Goal: Task Accomplishment & Management: Use online tool/utility

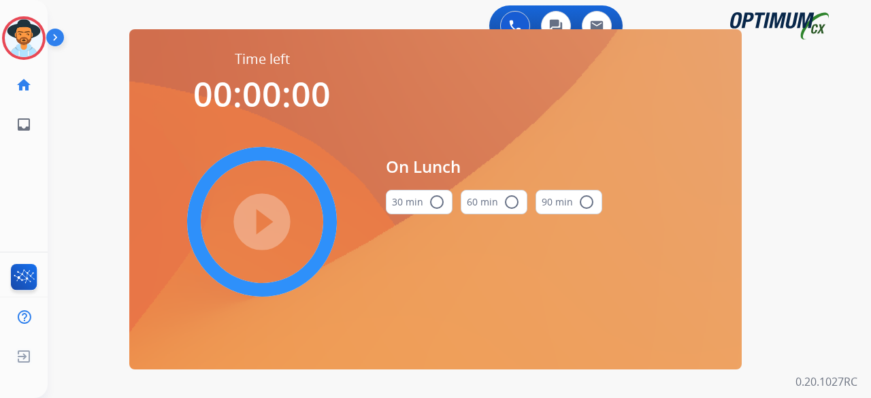
drag, startPoint x: 0, startPoint y: 0, endPoint x: 44, endPoint y: 13, distance: 46.1
click at [18, 24] on img at bounding box center [24, 38] width 38 height 38
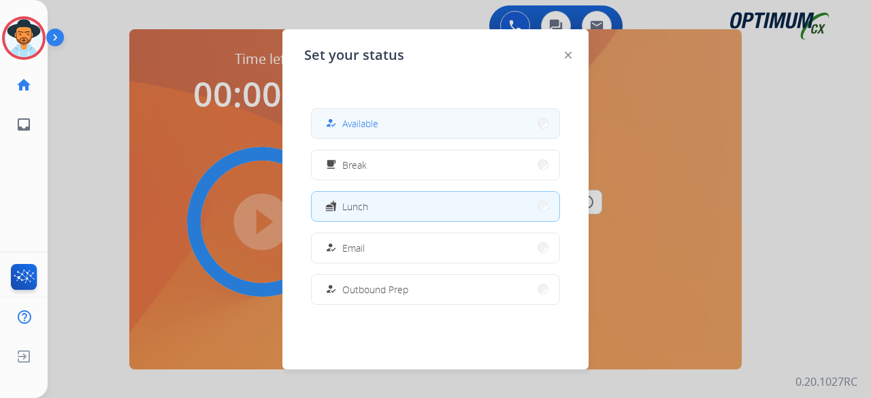
click at [368, 120] on span "Available" at bounding box center [360, 123] width 36 height 14
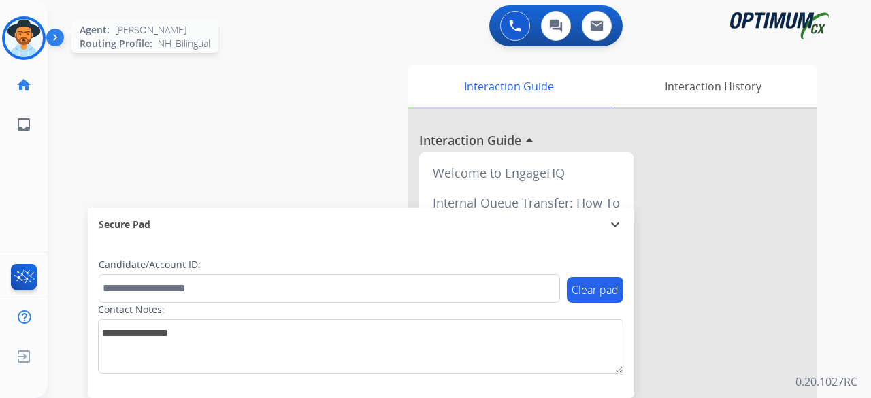
click at [31, 48] on img at bounding box center [24, 38] width 38 height 38
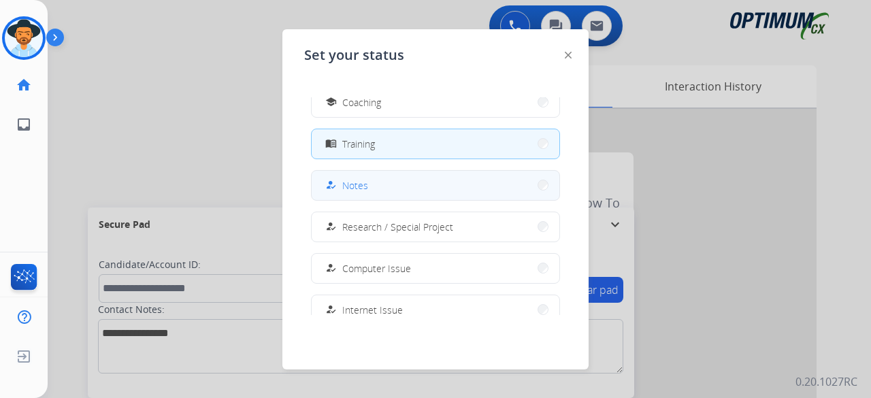
scroll to position [233, 0]
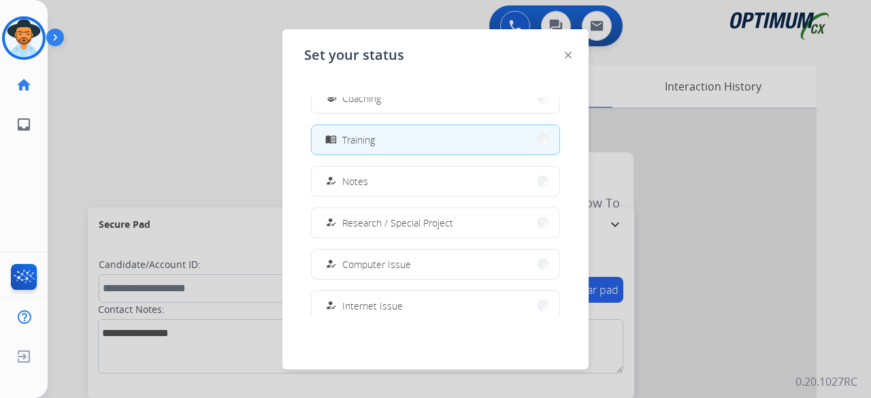
click at [223, 135] on div at bounding box center [435, 199] width 871 height 398
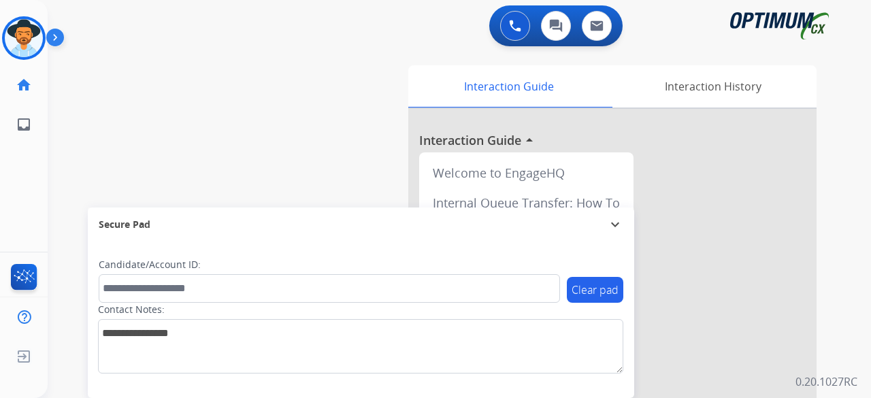
click at [71, 75] on div "swap_horiz Break voice bridge close_fullscreen Connect 3-Way Call merge_type Se…" at bounding box center [443, 332] width 791 height 567
click at [27, 33] on img at bounding box center [24, 38] width 38 height 38
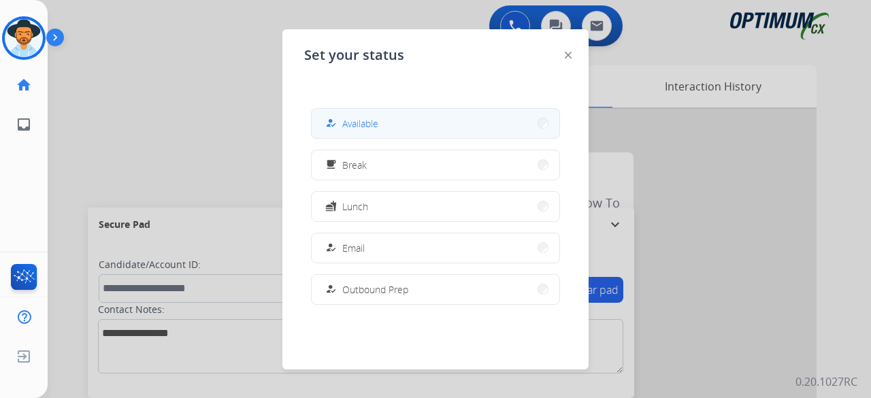
click at [357, 120] on span "Available" at bounding box center [360, 123] width 36 height 14
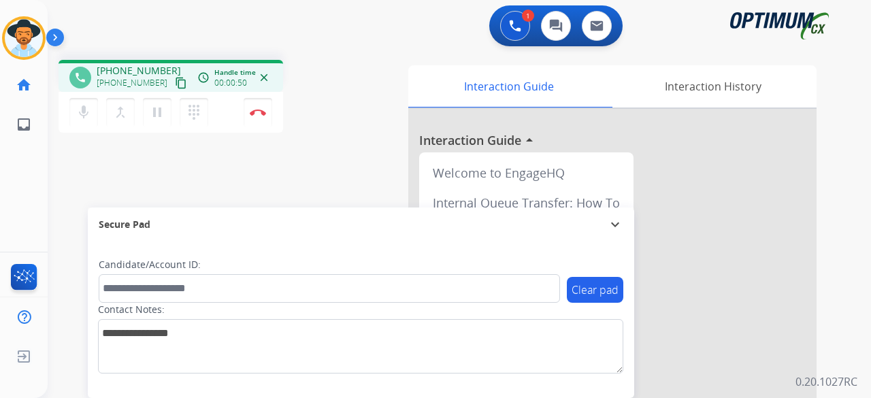
click at [175, 81] on mat-icon "content_copy" at bounding box center [181, 83] width 12 height 12
click at [84, 116] on mat-icon "mic" at bounding box center [84, 112] width 16 height 16
click at [84, 116] on mat-icon "mic_off" at bounding box center [84, 112] width 16 height 16
click at [175, 82] on mat-icon "content_copy" at bounding box center [181, 83] width 12 height 12
click at [262, 114] on img at bounding box center [258, 112] width 16 height 7
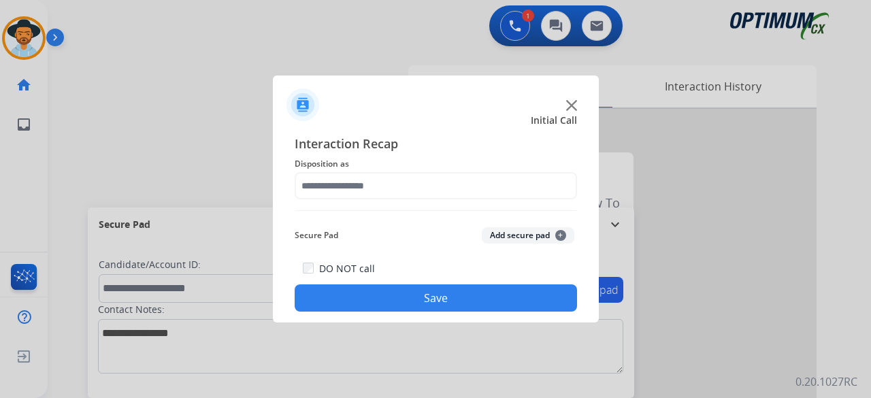
click at [576, 105] on img at bounding box center [571, 105] width 11 height 11
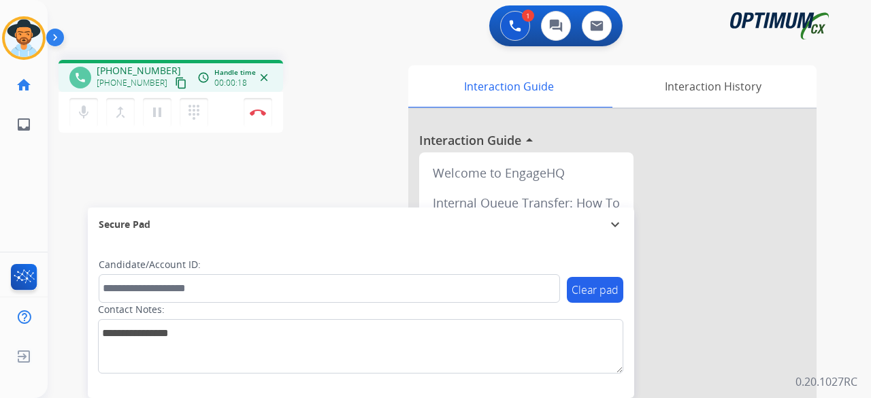
click at [175, 81] on mat-icon "content_copy" at bounding box center [181, 83] width 12 height 12
click at [256, 115] on button "Disconnect" at bounding box center [258, 112] width 29 height 29
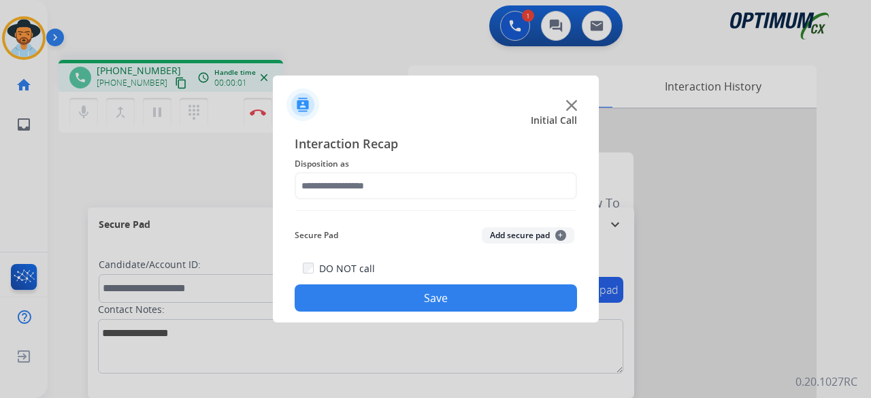
click at [570, 106] on img at bounding box center [571, 105] width 11 height 11
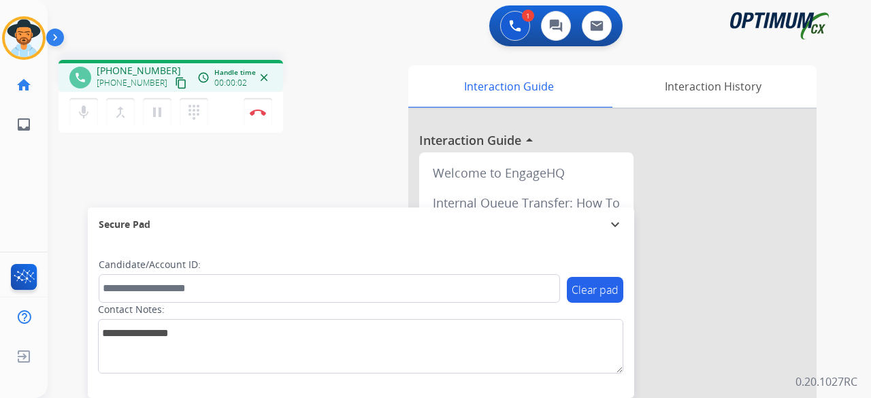
click at [175, 82] on mat-icon "content_copy" at bounding box center [181, 83] width 12 height 12
click at [80, 112] on mat-icon "mic" at bounding box center [84, 112] width 16 height 16
click at [80, 112] on mat-icon "mic_off" at bounding box center [84, 112] width 16 height 16
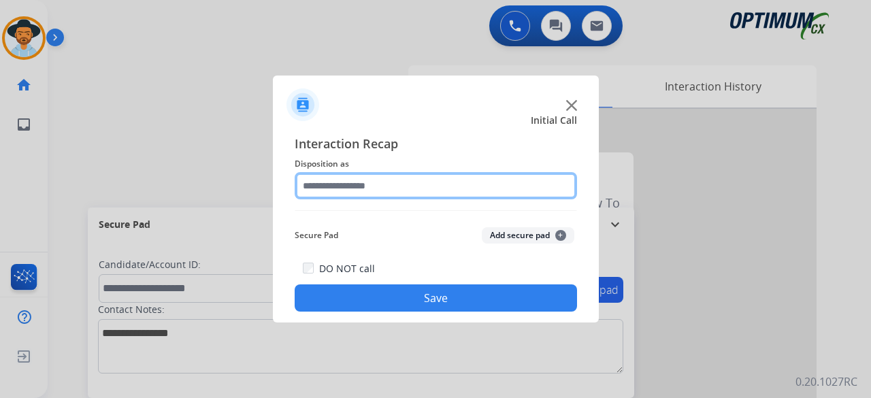
click at [367, 184] on input "text" at bounding box center [436, 185] width 282 height 27
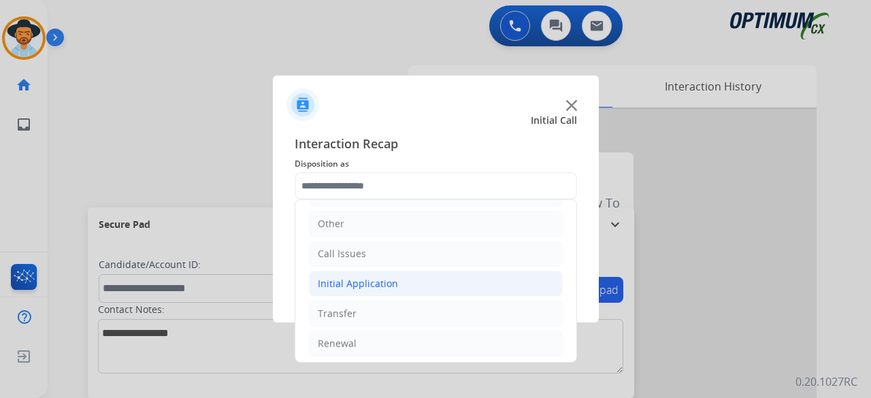
click at [380, 286] on div "Initial Application" at bounding box center [358, 284] width 80 height 14
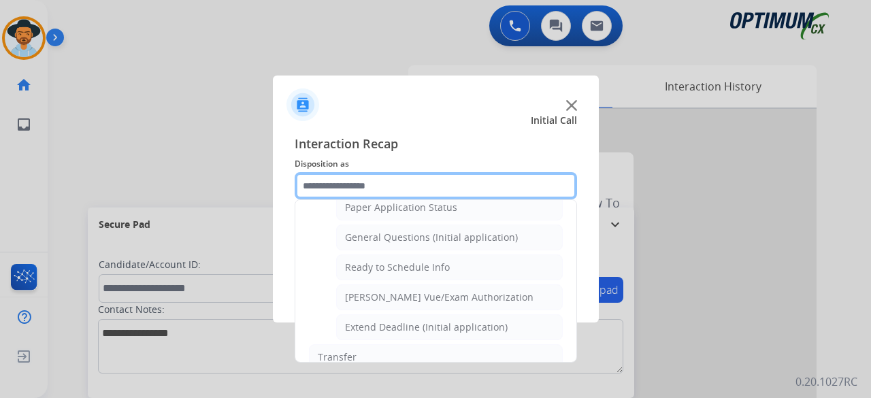
scroll to position [777, 0]
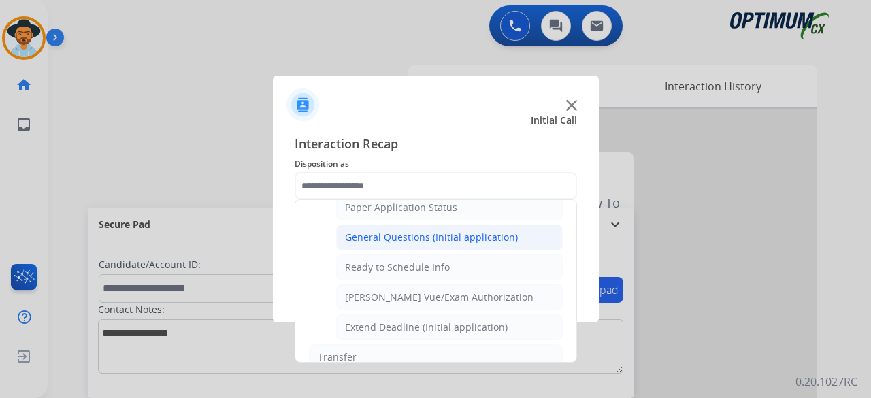
click at [465, 231] on div "General Questions (Initial application)" at bounding box center [431, 238] width 173 height 14
type input "**********"
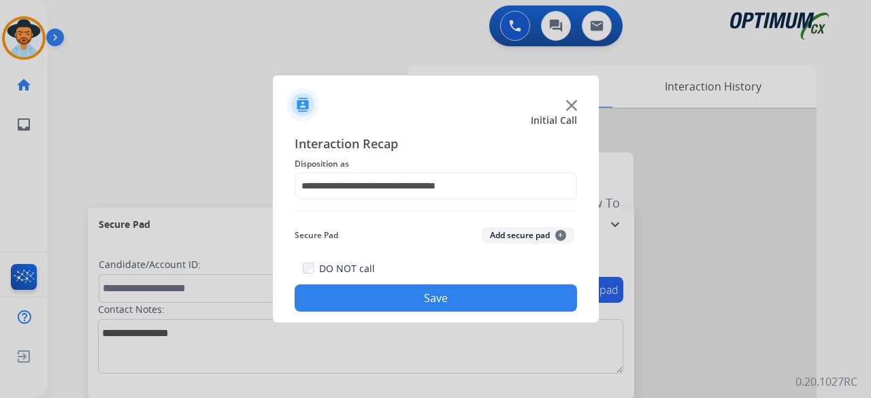
click at [509, 244] on div "Secure Pad Add secure pad +" at bounding box center [436, 235] width 282 height 27
click at [518, 233] on button "Add secure pad +" at bounding box center [528, 235] width 93 height 16
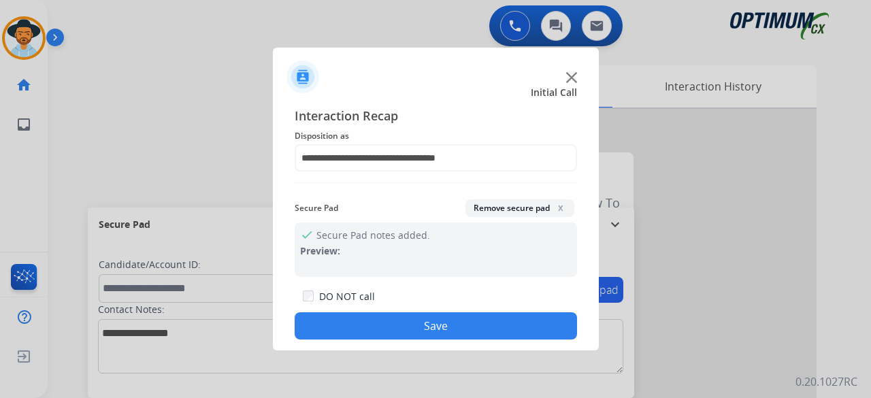
click at [435, 320] on button "Save" at bounding box center [436, 325] width 282 height 27
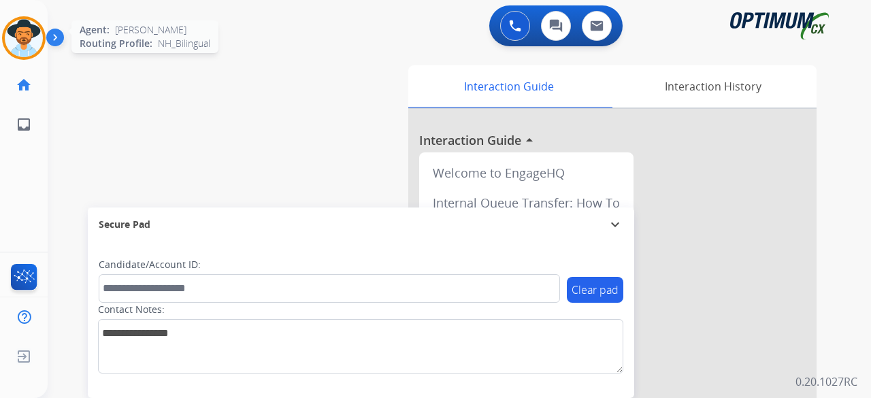
click at [14, 29] on img at bounding box center [24, 38] width 38 height 38
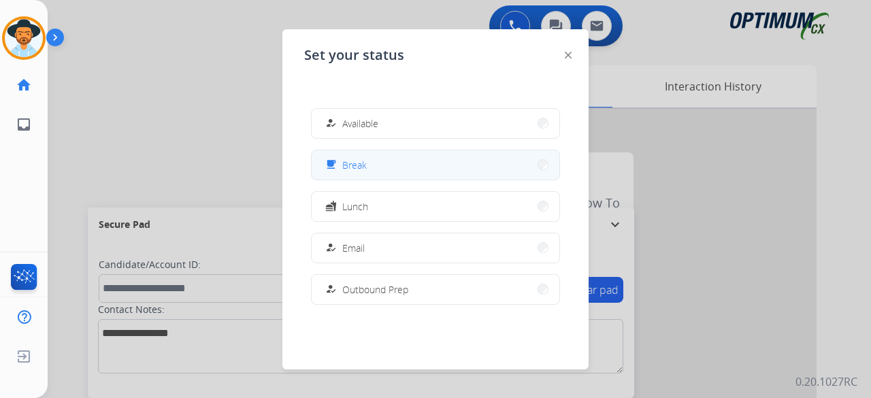
click at [385, 164] on button "free_breakfast Break" at bounding box center [436, 164] width 248 height 29
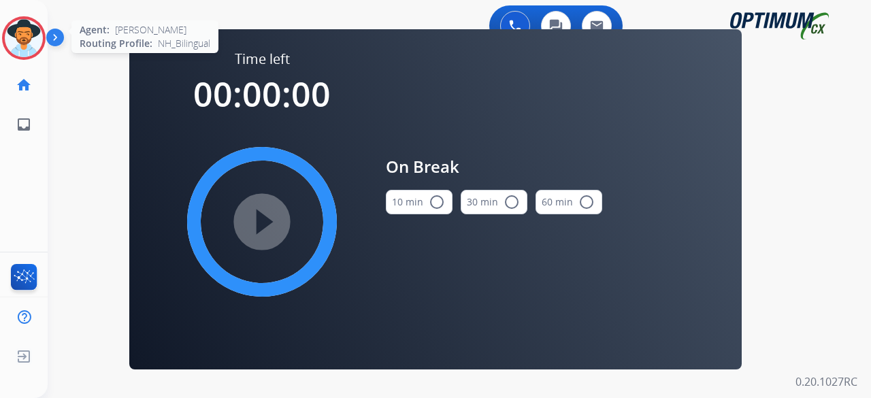
click at [24, 23] on img at bounding box center [24, 38] width 38 height 38
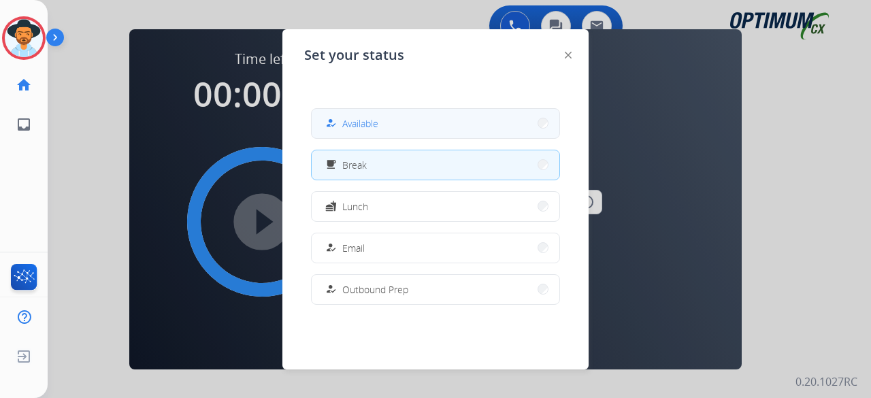
click at [350, 131] on button "how_to_reg Available" at bounding box center [436, 123] width 248 height 29
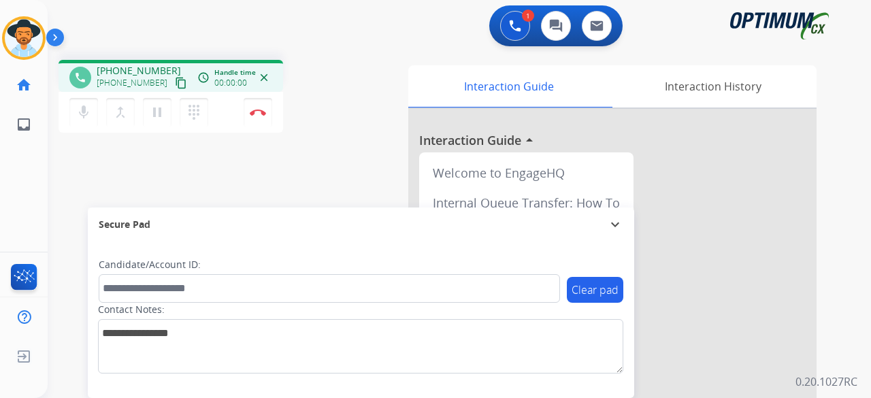
click at [175, 85] on mat-icon "content_copy" at bounding box center [181, 83] width 12 height 12
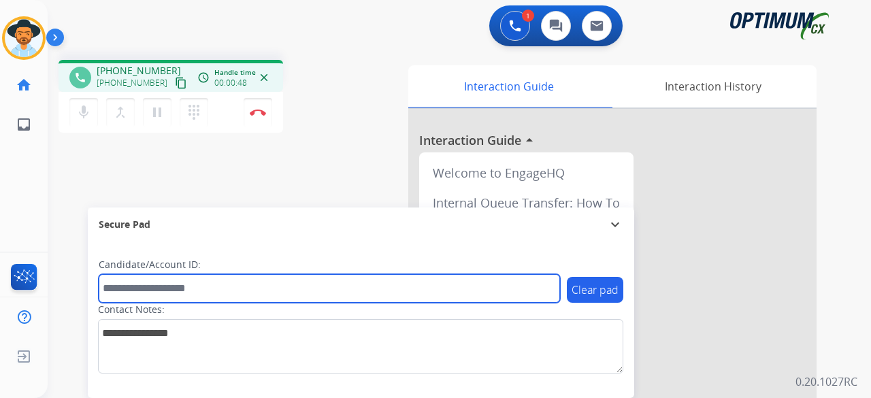
click at [142, 289] on input "text" at bounding box center [329, 288] width 461 height 29
paste input "*******"
type input "*******"
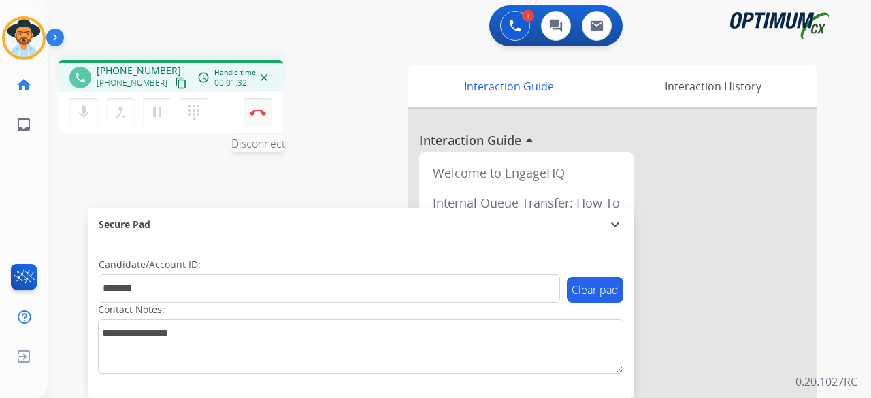
click at [264, 114] on img at bounding box center [258, 112] width 16 height 7
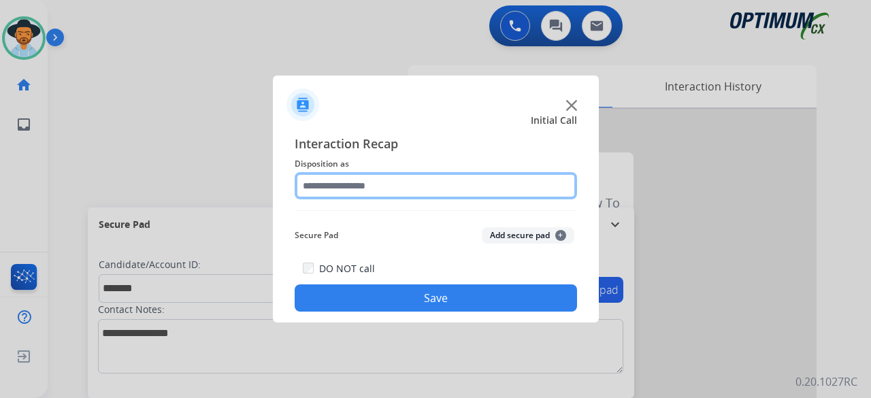
click at [358, 184] on input "text" at bounding box center [436, 185] width 282 height 27
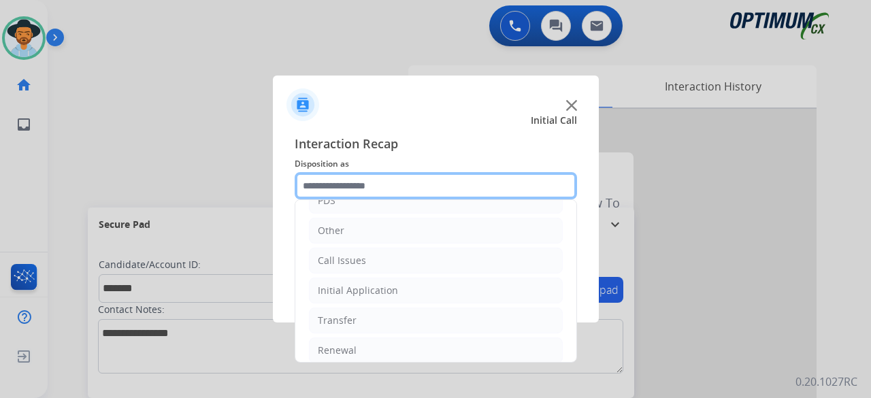
scroll to position [88, 0]
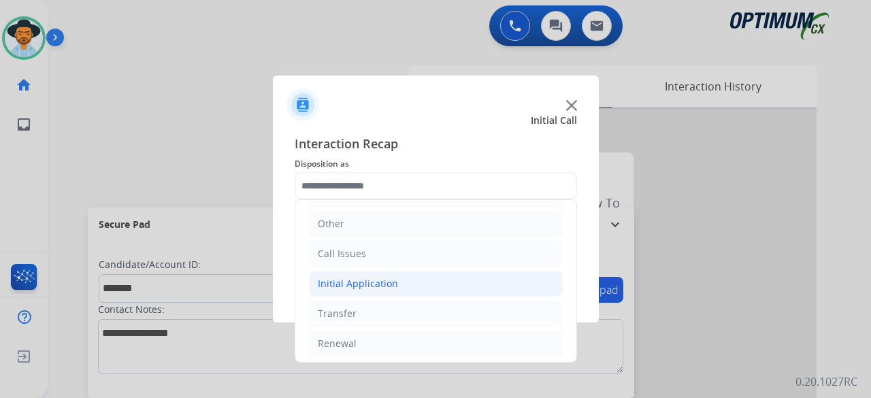
click at [432, 284] on li "Initial Application" at bounding box center [436, 284] width 254 height 26
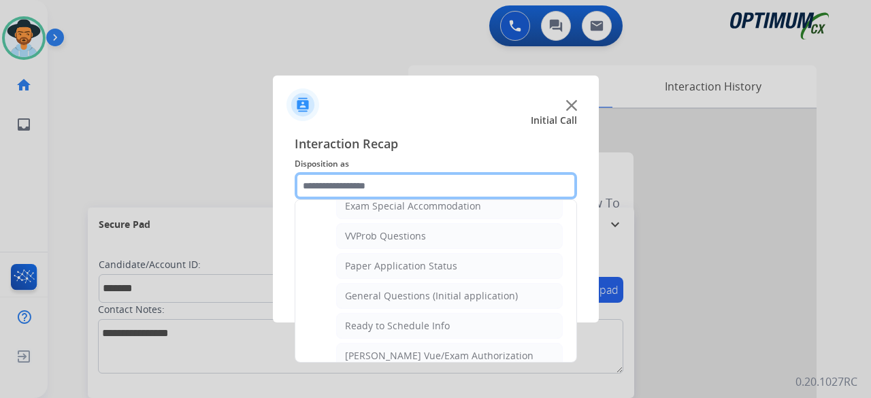
scroll to position [735, 0]
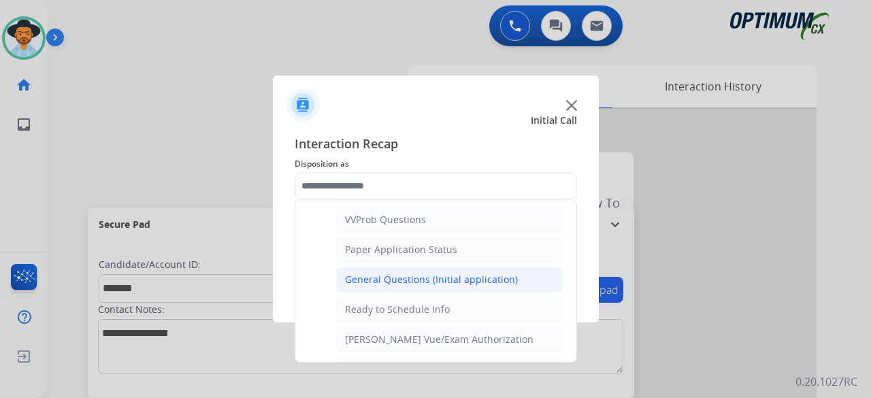
click at [420, 273] on div "General Questions (Initial application)" at bounding box center [431, 280] width 173 height 14
type input "**********"
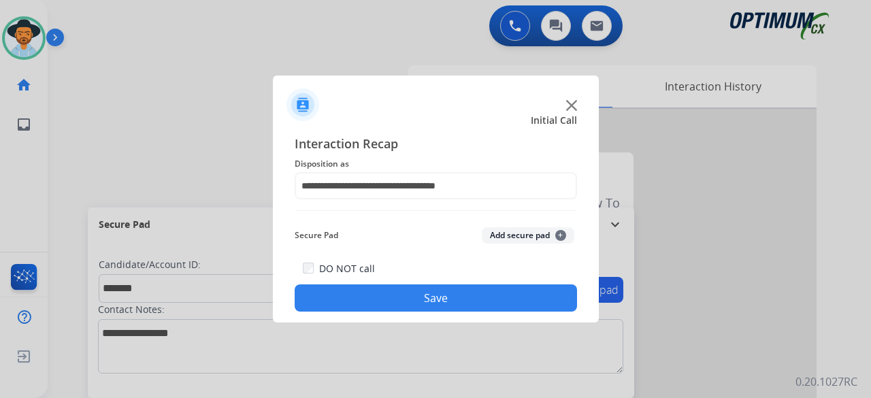
click at [540, 232] on button "Add secure pad +" at bounding box center [528, 235] width 93 height 16
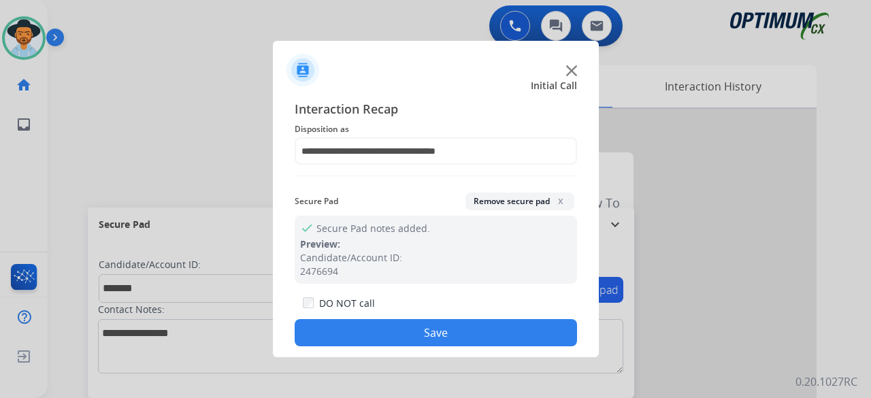
click at [435, 327] on button "Save" at bounding box center [436, 332] width 282 height 27
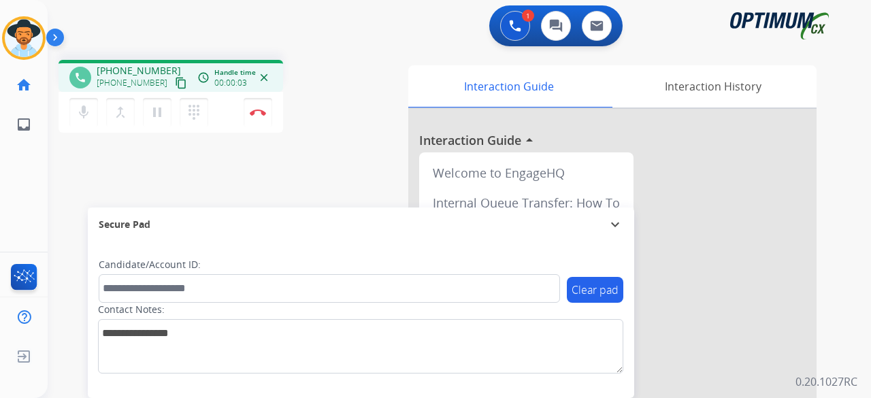
click at [175, 82] on mat-icon "content_copy" at bounding box center [181, 83] width 12 height 12
click at [257, 112] on img at bounding box center [258, 112] width 16 height 7
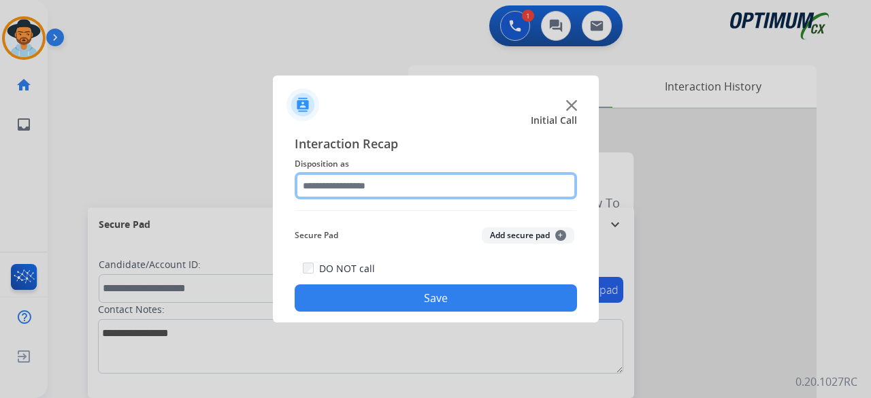
click at [342, 182] on input "text" at bounding box center [436, 185] width 282 height 27
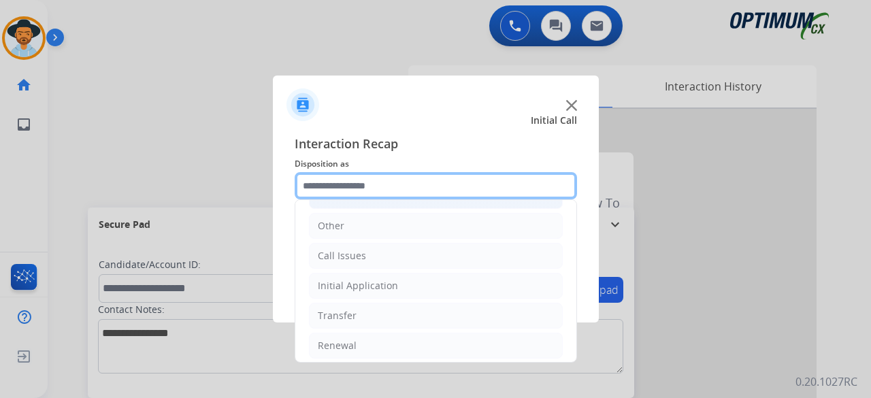
scroll to position [88, 0]
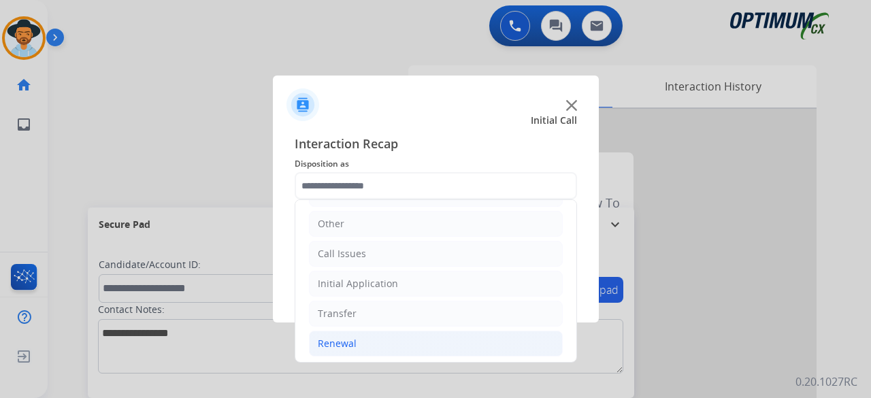
click at [361, 348] on li "Renewal" at bounding box center [436, 344] width 254 height 26
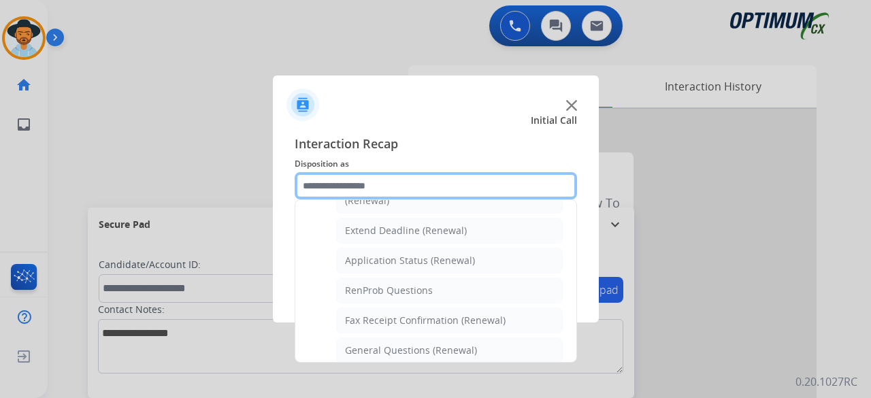
scroll to position [276, 0]
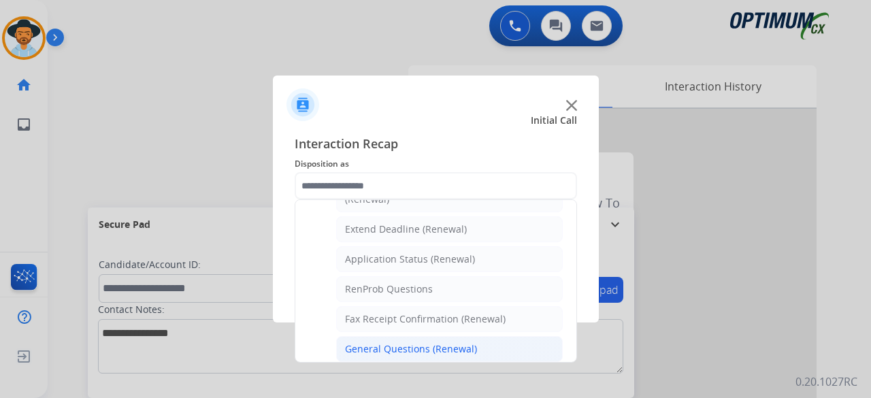
click at [411, 342] on div "General Questions (Renewal)" at bounding box center [411, 349] width 132 height 14
type input "**********"
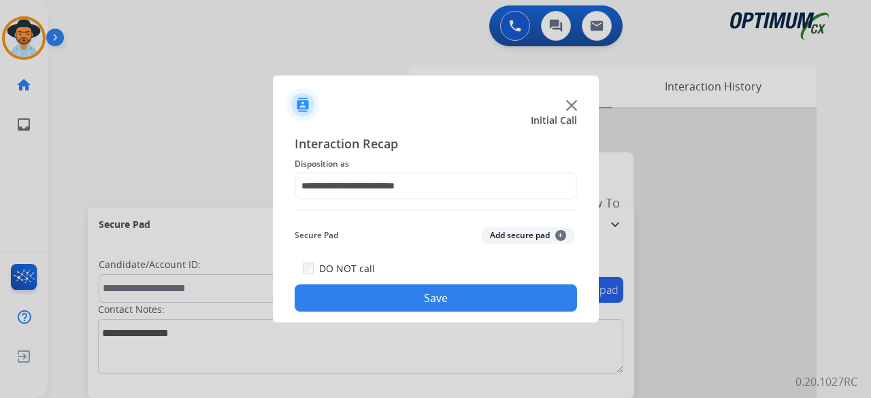
click at [527, 237] on button "Add secure pad +" at bounding box center [528, 235] width 93 height 16
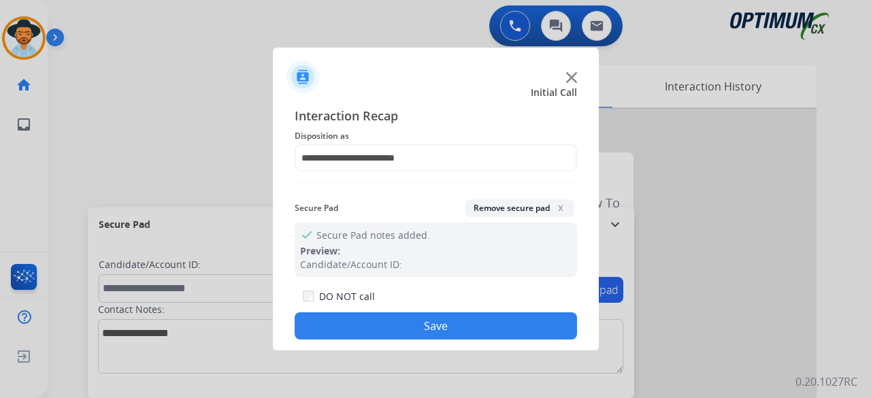
click at [429, 323] on button "Save" at bounding box center [436, 325] width 282 height 27
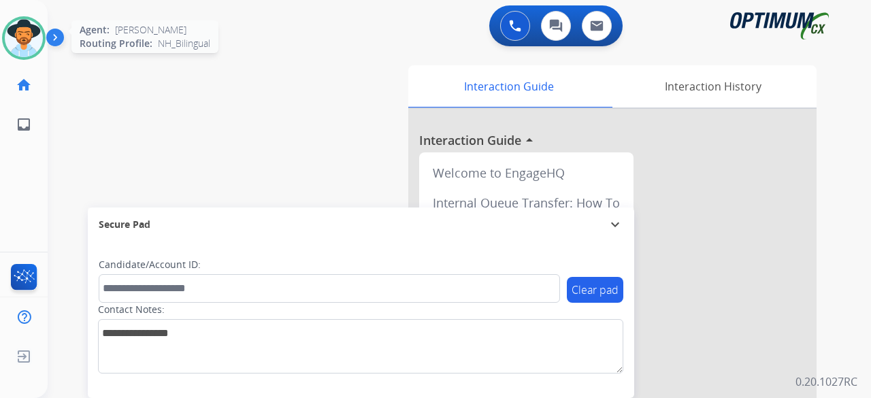
click at [18, 46] on img at bounding box center [24, 38] width 38 height 38
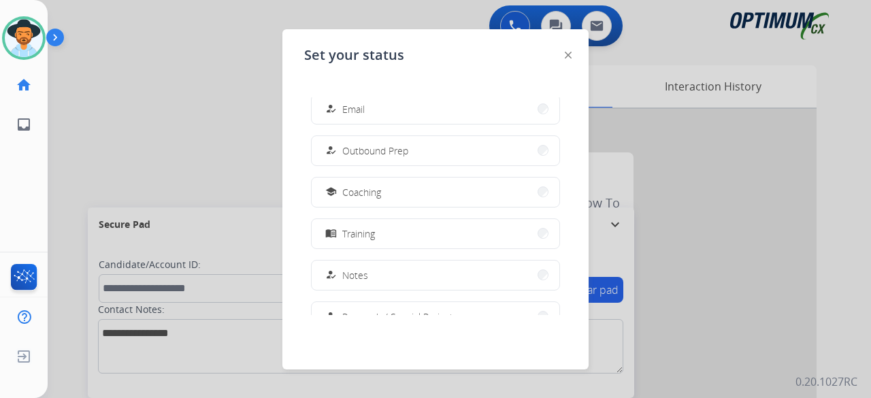
scroll to position [339, 0]
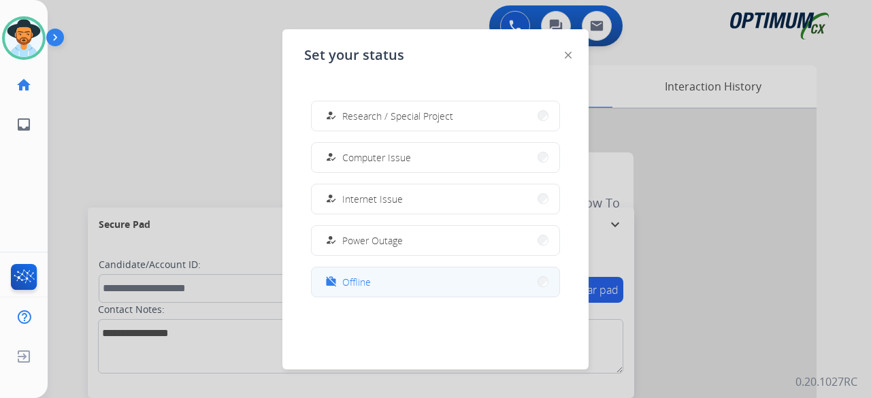
click at [374, 284] on button "work_off Offline" at bounding box center [436, 281] width 248 height 29
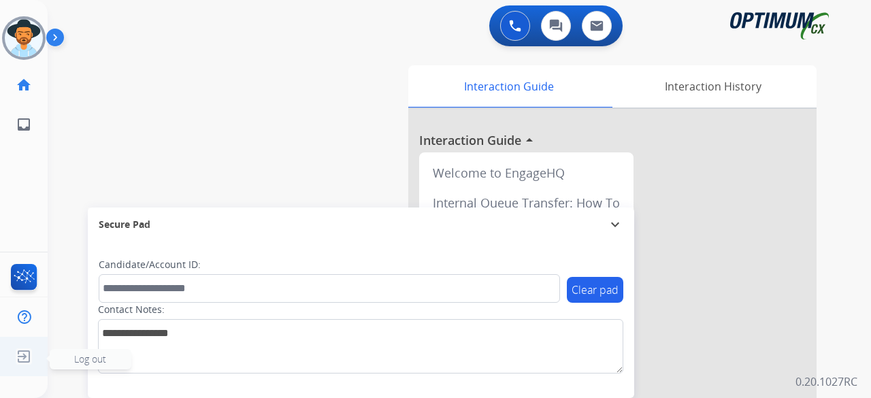
click at [102, 357] on span "Log out" at bounding box center [90, 358] width 32 height 13
